Goal: Transaction & Acquisition: Obtain resource

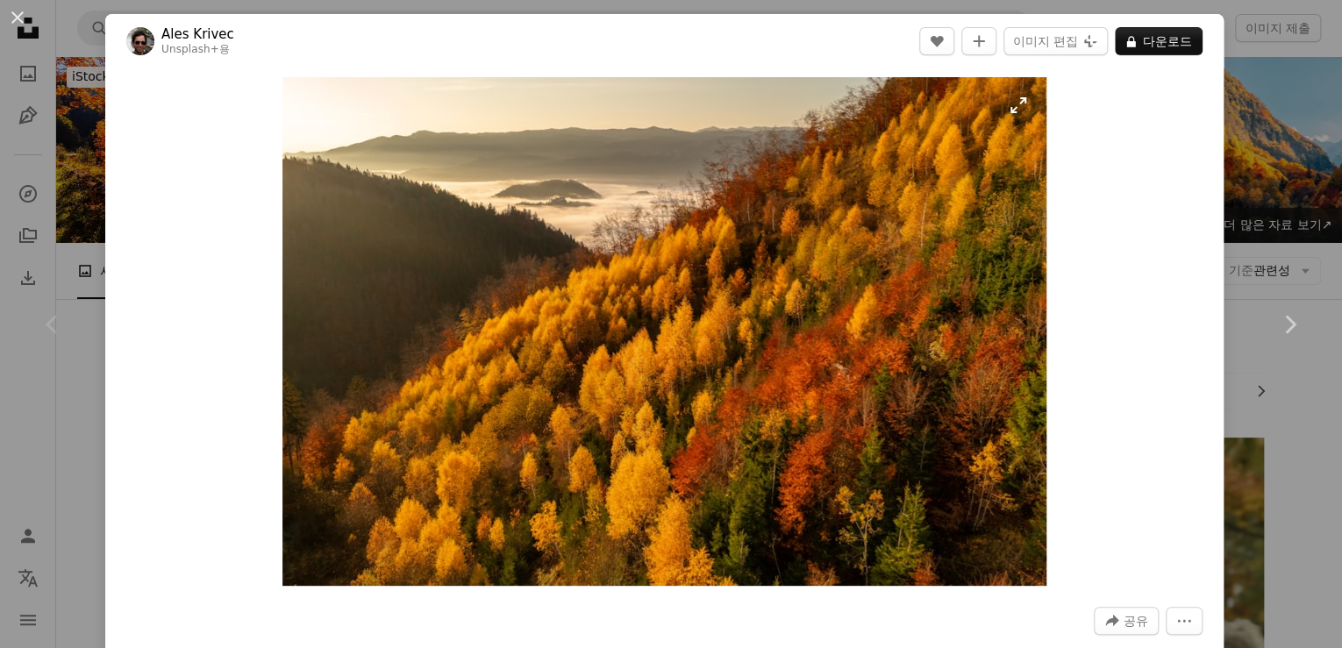
click at [755, 303] on img "이 이미지 확대" at bounding box center [665, 331] width 764 height 509
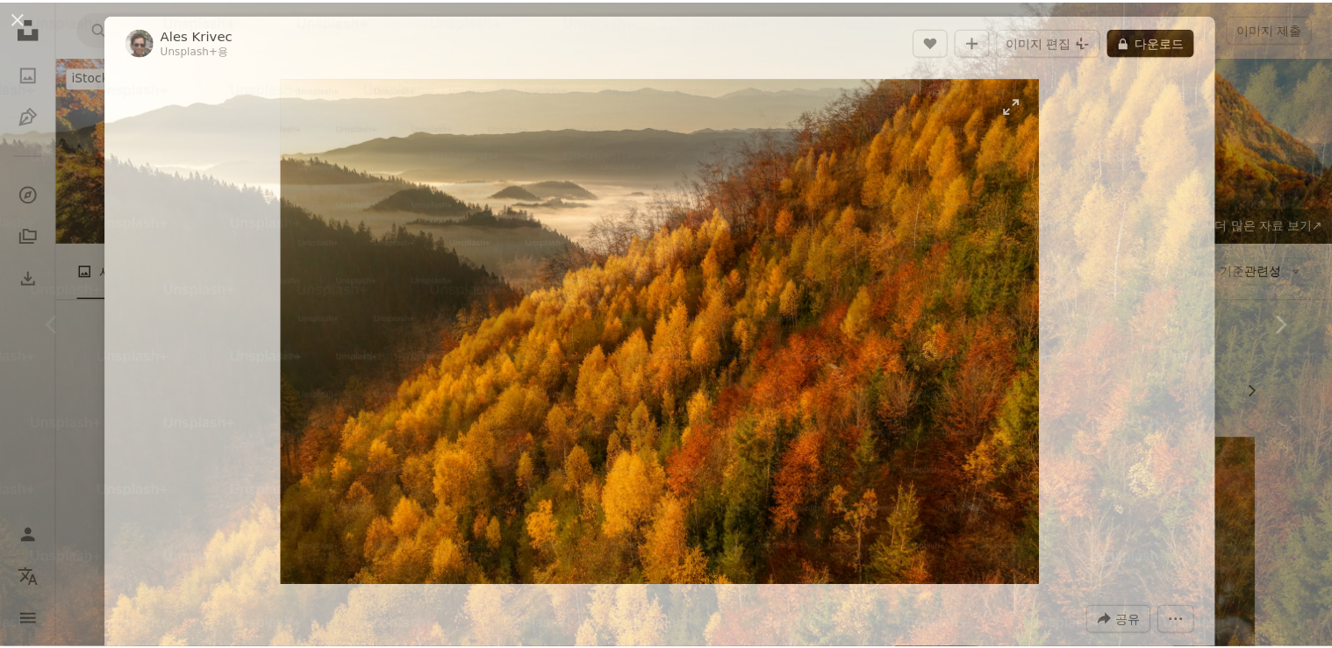
scroll to position [116, 0]
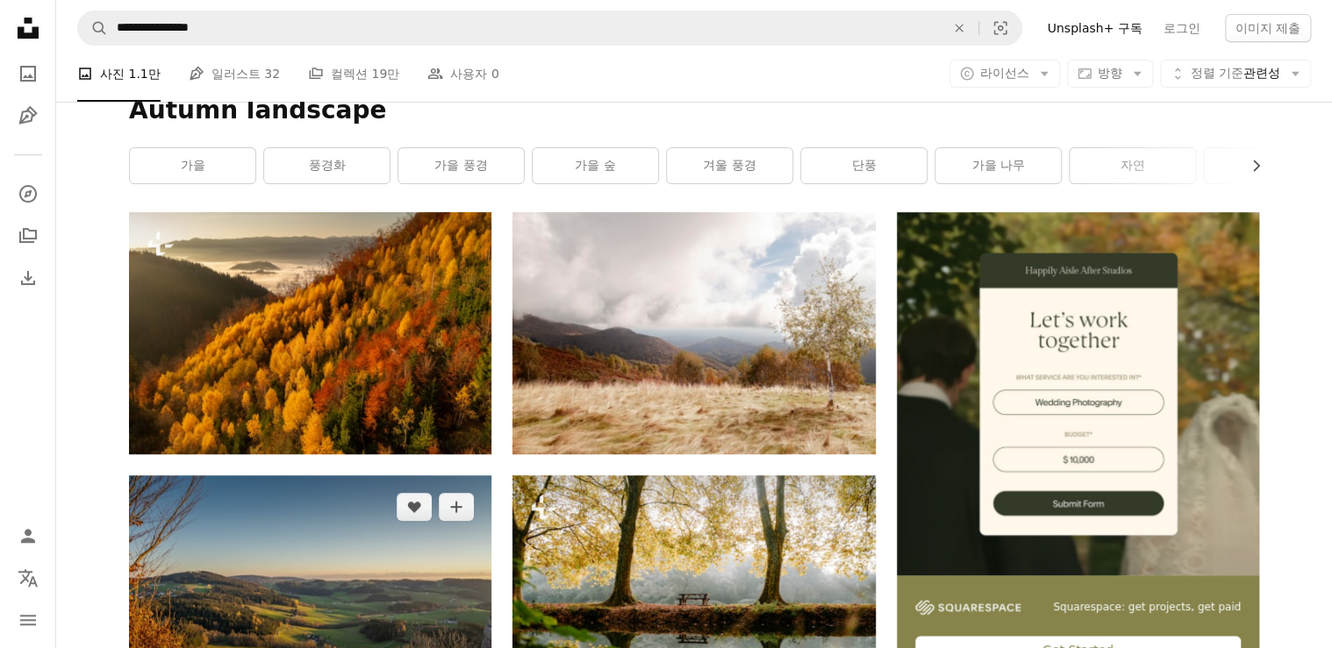
scroll to position [140, 0]
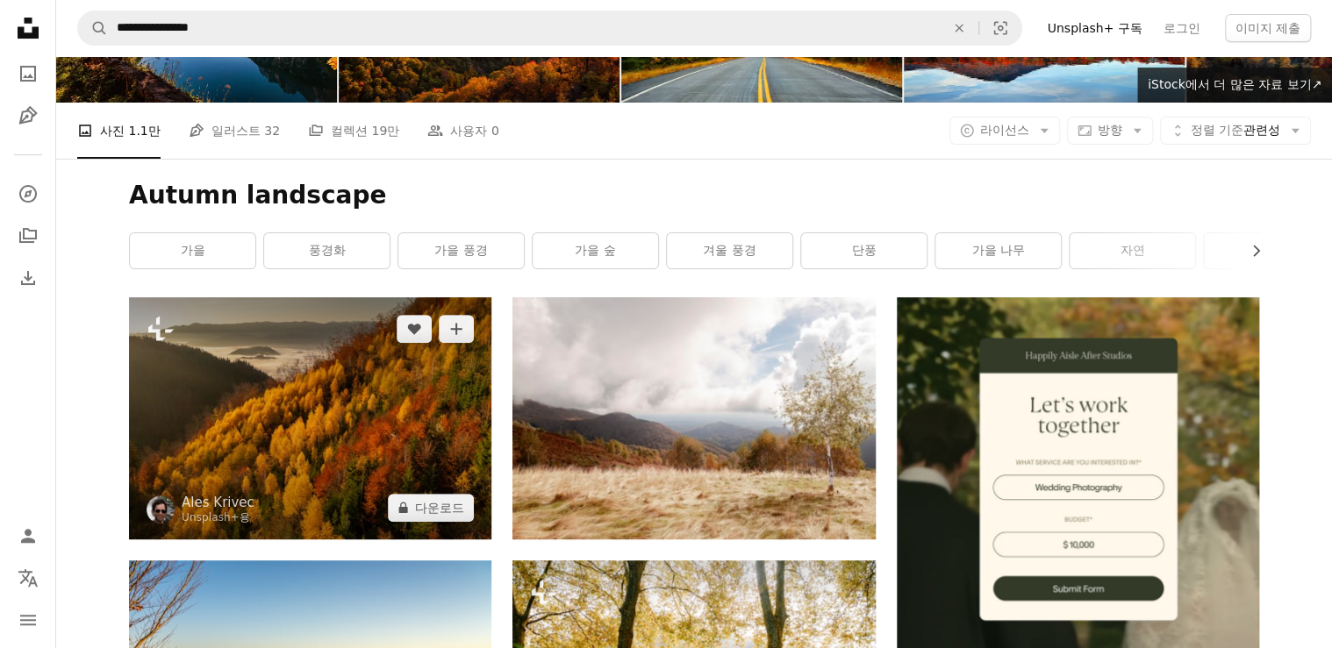
click at [309, 311] on img at bounding box center [310, 417] width 362 height 241
drag, startPoint x: 305, startPoint y: 260, endPoint x: 288, endPoint y: 249, distance: 20.5
click at [453, 494] on button "A lock 다운로드" at bounding box center [431, 508] width 86 height 28
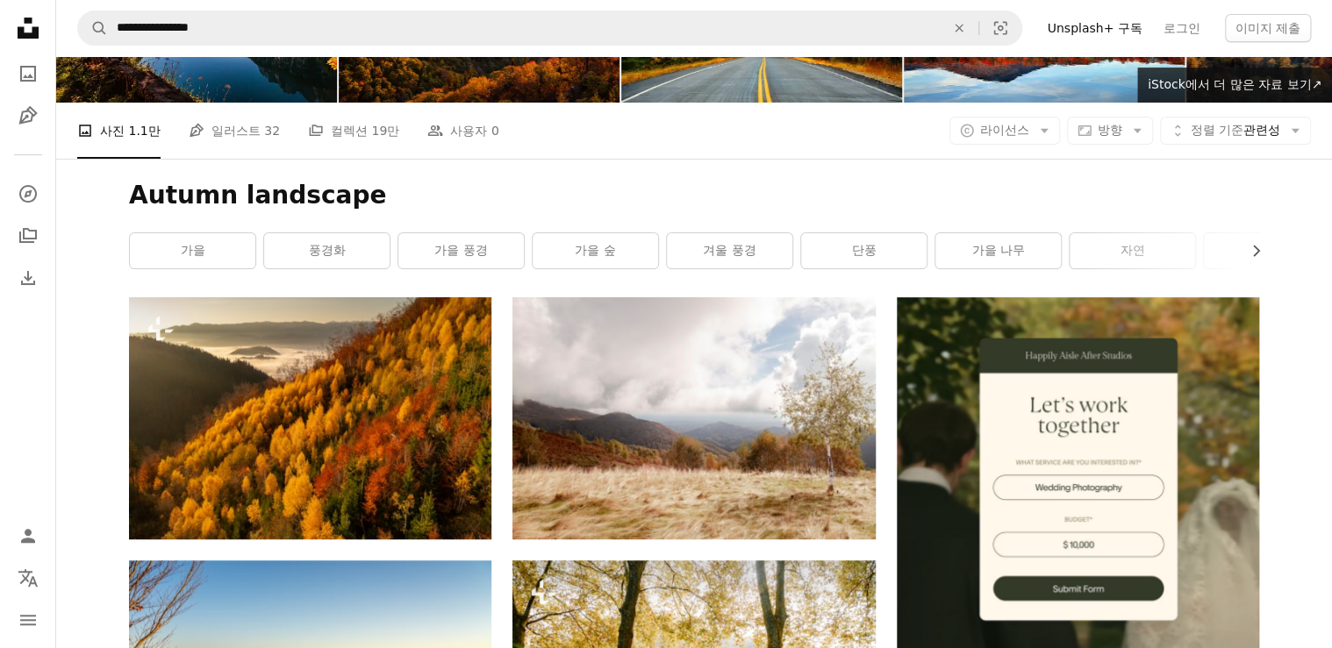
drag, startPoint x: 581, startPoint y: 85, endPoint x: 540, endPoint y: 75, distance: 41.5
